Goal: Task Accomplishment & Management: Complete application form

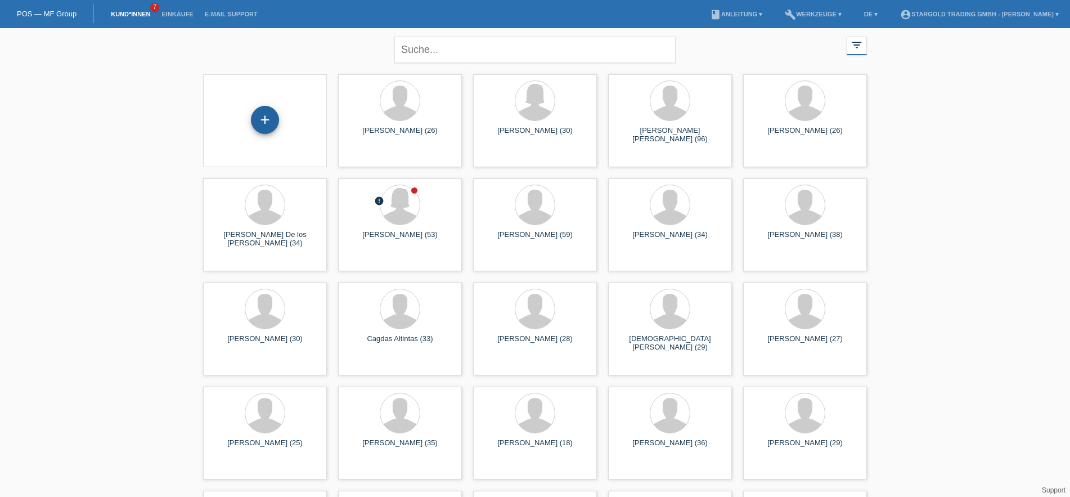
click at [271, 118] on div "+" at bounding box center [265, 119] width 27 height 19
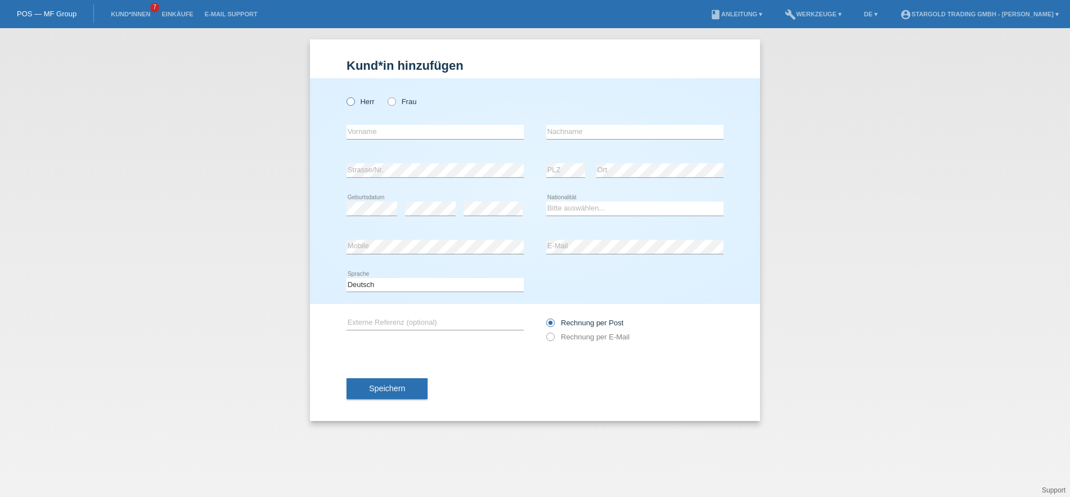
click at [345, 96] on icon at bounding box center [345, 96] width 0 height 0
click at [349, 104] on input "Herr" at bounding box center [350, 100] width 7 height 7
radio input "true"
click at [416, 128] on input "text" at bounding box center [435, 132] width 177 height 14
paste input "Mihaly"
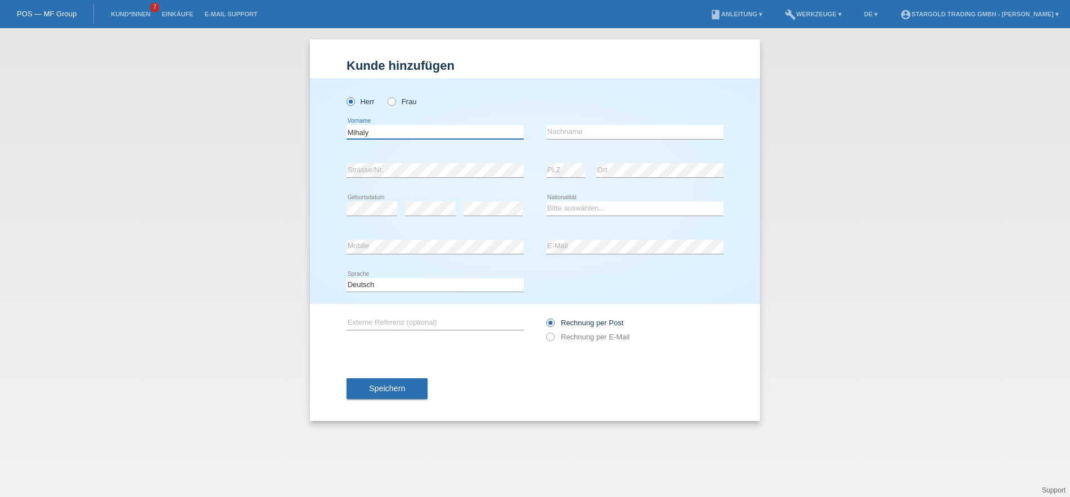
type input "Mihaly"
click at [584, 130] on input "text" at bounding box center [634, 132] width 177 height 14
click at [618, 129] on input "text" at bounding box center [634, 132] width 177 height 14
paste input "Korodi"
click at [546, 139] on input "Korodi" at bounding box center [634, 132] width 177 height 14
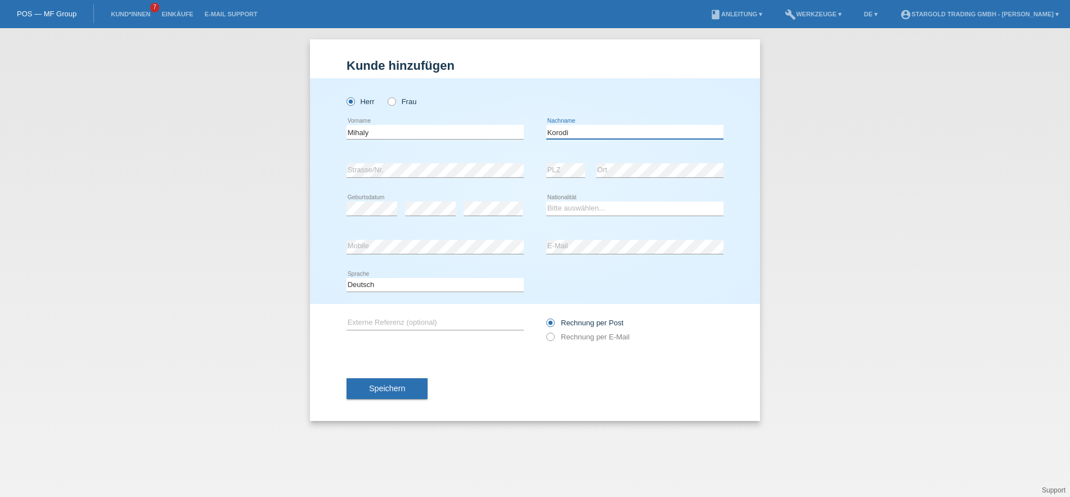
type input "Korodi"
click at [546, 201] on select "Bitte auswählen... Schweiz Deutschland Liechtenstein Österreich ------------ Af…" at bounding box center [634, 208] width 177 height 14
select select "HU"
click option "Ungarn" at bounding box center [0, 0] width 0 height 0
click at [582, 209] on select "Bitte auswählen... Schweiz Deutschland Liechtenstein Österreich ------------ Af…" at bounding box center [634, 208] width 177 height 14
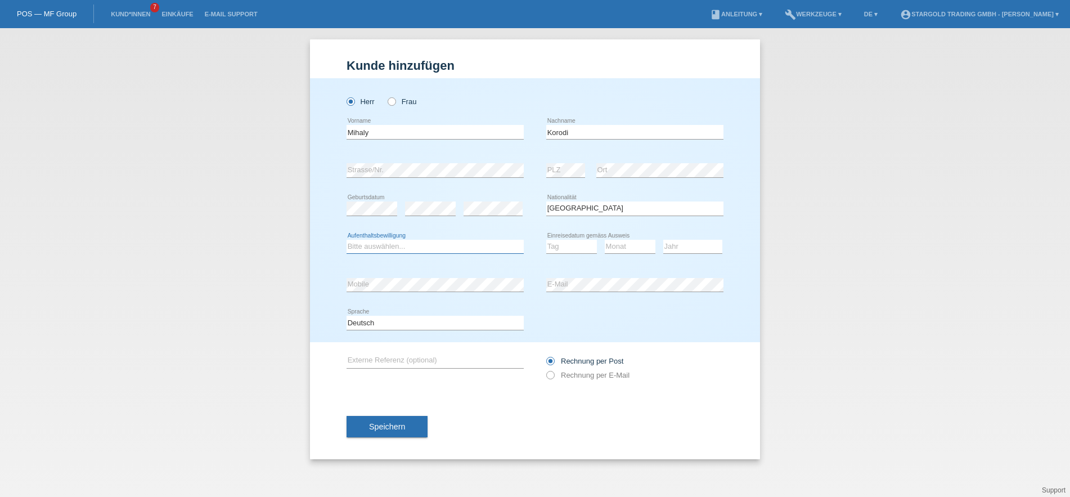
click at [347, 240] on select "Bitte auswählen... C B B - Flüchtlingsstatus Andere" at bounding box center [435, 247] width 177 height 14
select select "B"
click option "B" at bounding box center [0, 0] width 0 height 0
click at [546, 240] on select "Tag 01 02 03 04 05 06 07 08 09 10 11" at bounding box center [571, 247] width 51 height 14
select select "29"
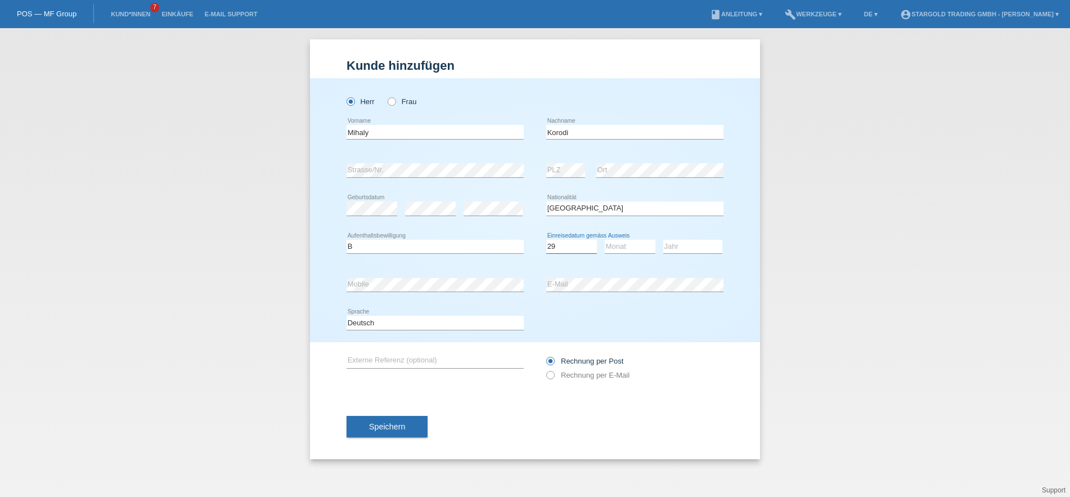
click option "29" at bounding box center [0, 0] width 0 height 0
click at [605, 240] on select "Monat 01 02 03 04 05 06 07 08 09 10 11" at bounding box center [630, 247] width 51 height 14
select select "08"
click option "08" at bounding box center [0, 0] width 0 height 0
click at [664, 240] on select "Jahr 2025 2024 2023 2022 2021 2020 2019 2018 2017 2016 2015 2014 2013 2012 2011…" at bounding box center [693, 247] width 59 height 14
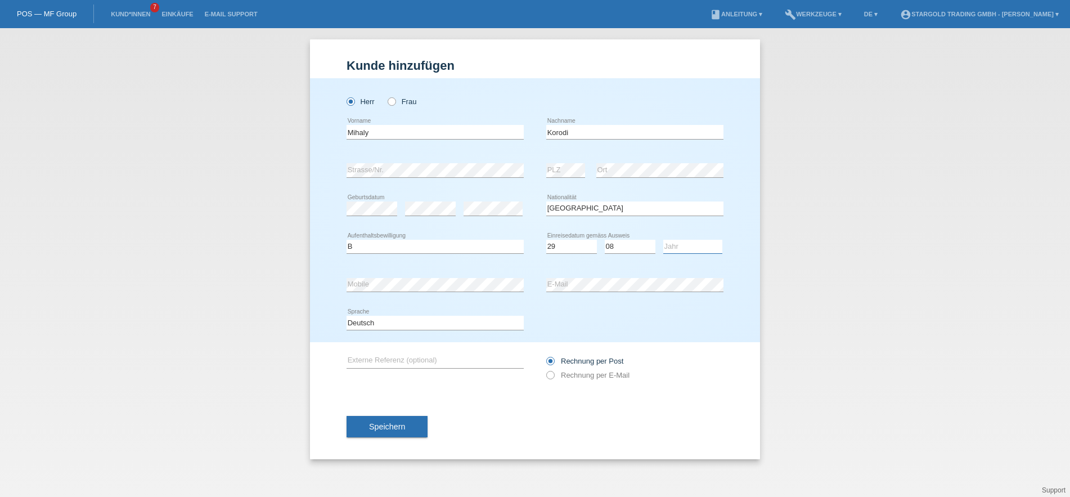
select select "2022"
click option "2022" at bounding box center [0, 0] width 0 height 0
click at [545, 369] on icon at bounding box center [545, 369] width 0 height 0
click at [550, 374] on input "Rechnung per E-Mail" at bounding box center [549, 378] width 7 height 14
radio input "true"
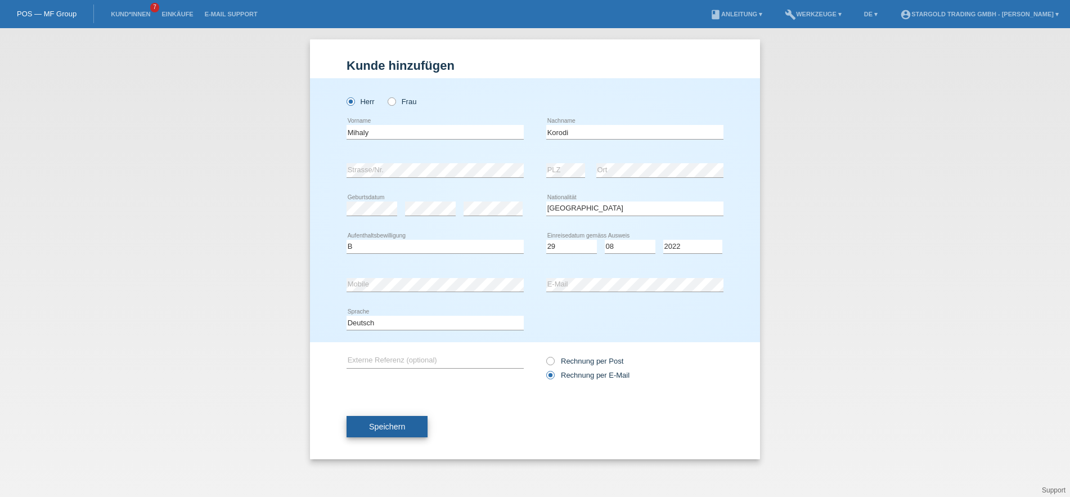
click at [411, 420] on button "Speichern" at bounding box center [387, 426] width 81 height 21
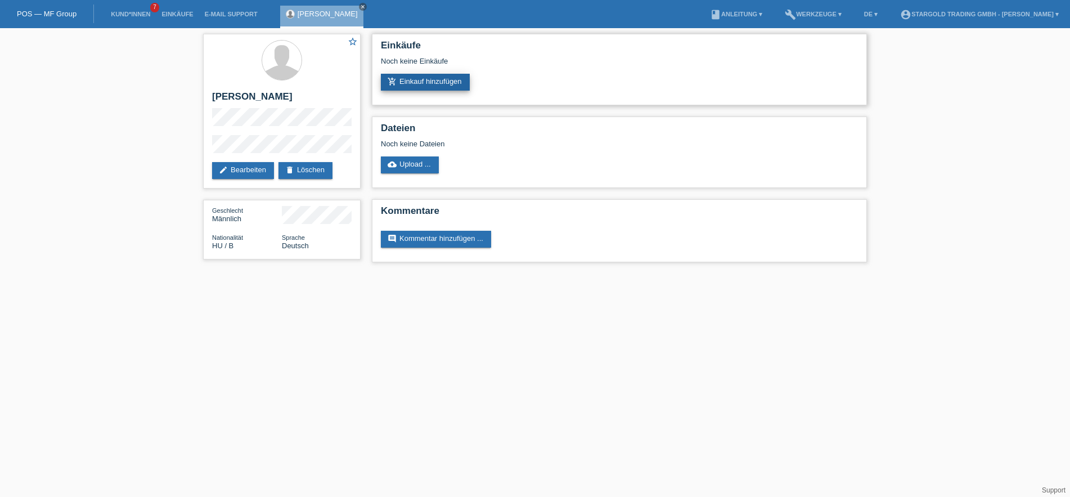
click at [430, 89] on link "add_shopping_cart Einkauf hinzufügen" at bounding box center [425, 82] width 89 height 17
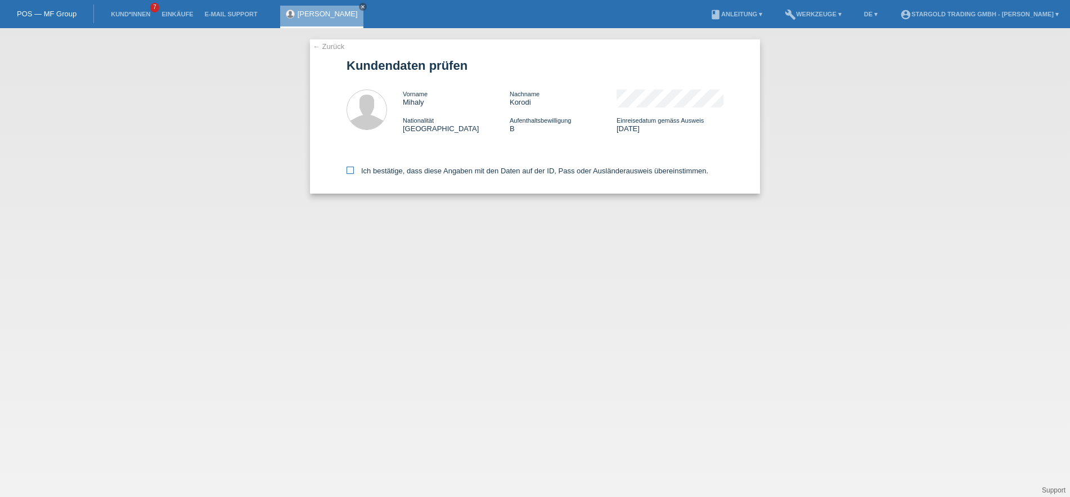
click at [347, 174] on icon at bounding box center [350, 170] width 7 height 7
click at [347, 174] on input "Ich bestätige, dass diese Angaben mit den Daten auf der ID, Pass oder Ausländer…" at bounding box center [350, 170] width 7 height 7
checkbox input "true"
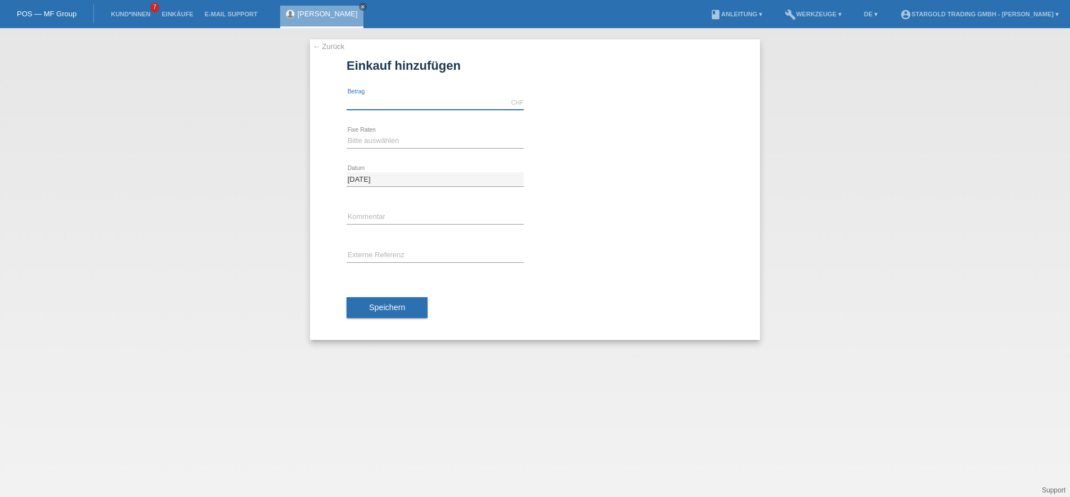
click at [435, 99] on input "text" at bounding box center [435, 103] width 177 height 14
type input "12000.00"
click at [347, 134] on select "Bitte auswählen 6 Raten 12 Raten 18 Raten 24 Raten 36 Raten 48 Raten" at bounding box center [435, 141] width 177 height 14
select select "497"
click option "48 Raten" at bounding box center [0, 0] width 0 height 0
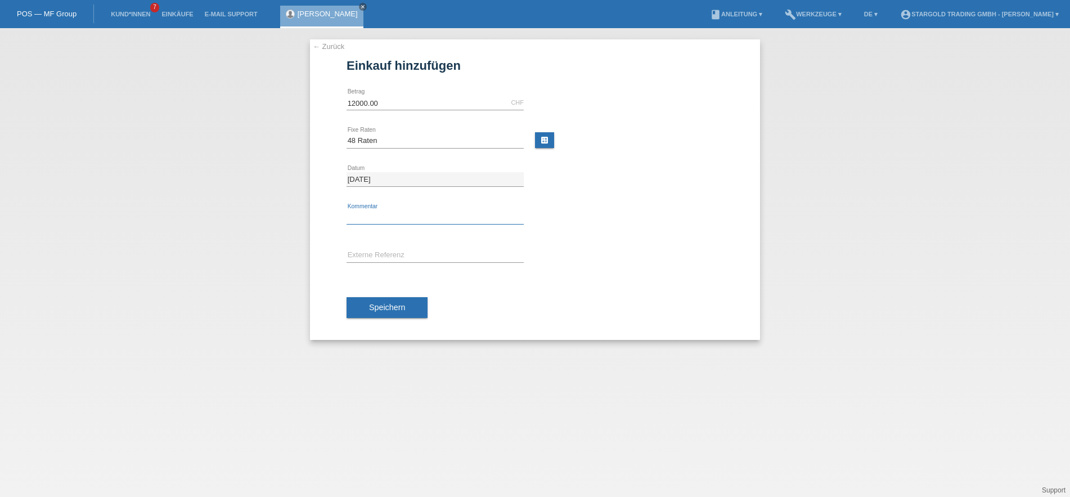
click at [393, 219] on input "text" at bounding box center [435, 217] width 177 height 14
click at [425, 259] on input "text" at bounding box center [435, 256] width 177 height 14
type input "Rolex Datejust 41 Wimbledon"
click at [402, 306] on span "Speichern" at bounding box center [387, 307] width 36 height 9
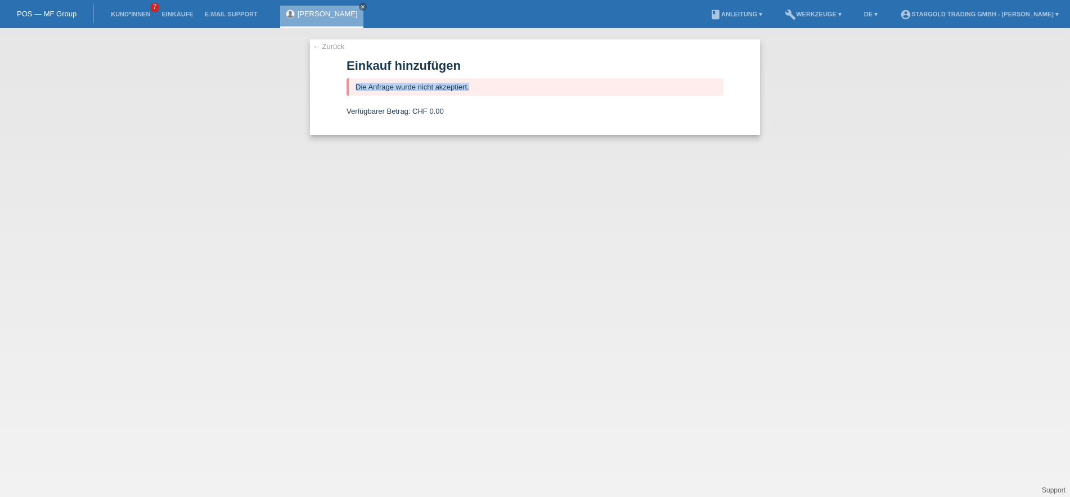
drag, startPoint x: 493, startPoint y: 89, endPoint x: 352, endPoint y: 90, distance: 140.7
click at [352, 90] on div "Die Anfrage wurde nicht akzeptiert." at bounding box center [535, 86] width 377 height 17
drag, startPoint x: 450, startPoint y: 120, endPoint x: 368, endPoint y: 120, distance: 82.2
click at [369, 120] on form "Einkauf hinzufügen Die Anfrage wurde nicht akzeptiert. Verfügbarer Betrag: CHF …" at bounding box center [535, 97] width 377 height 77
